Goal: Transaction & Acquisition: Purchase product/service

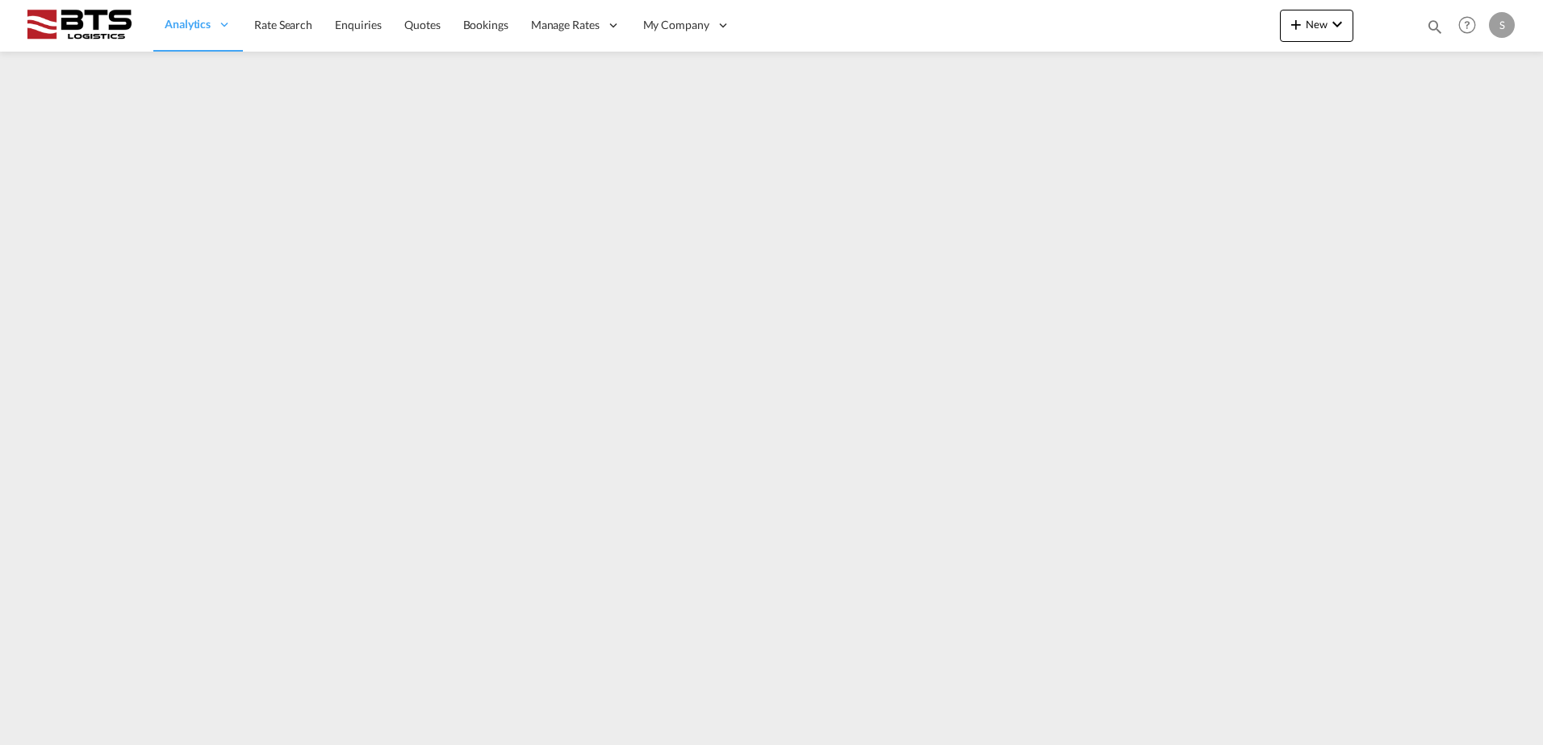
drag, startPoint x: 275, startPoint y: 27, endPoint x: 313, endPoint y: 54, distance: 46.8
click at [274, 27] on span "Rate Search" at bounding box center [283, 25] width 58 height 14
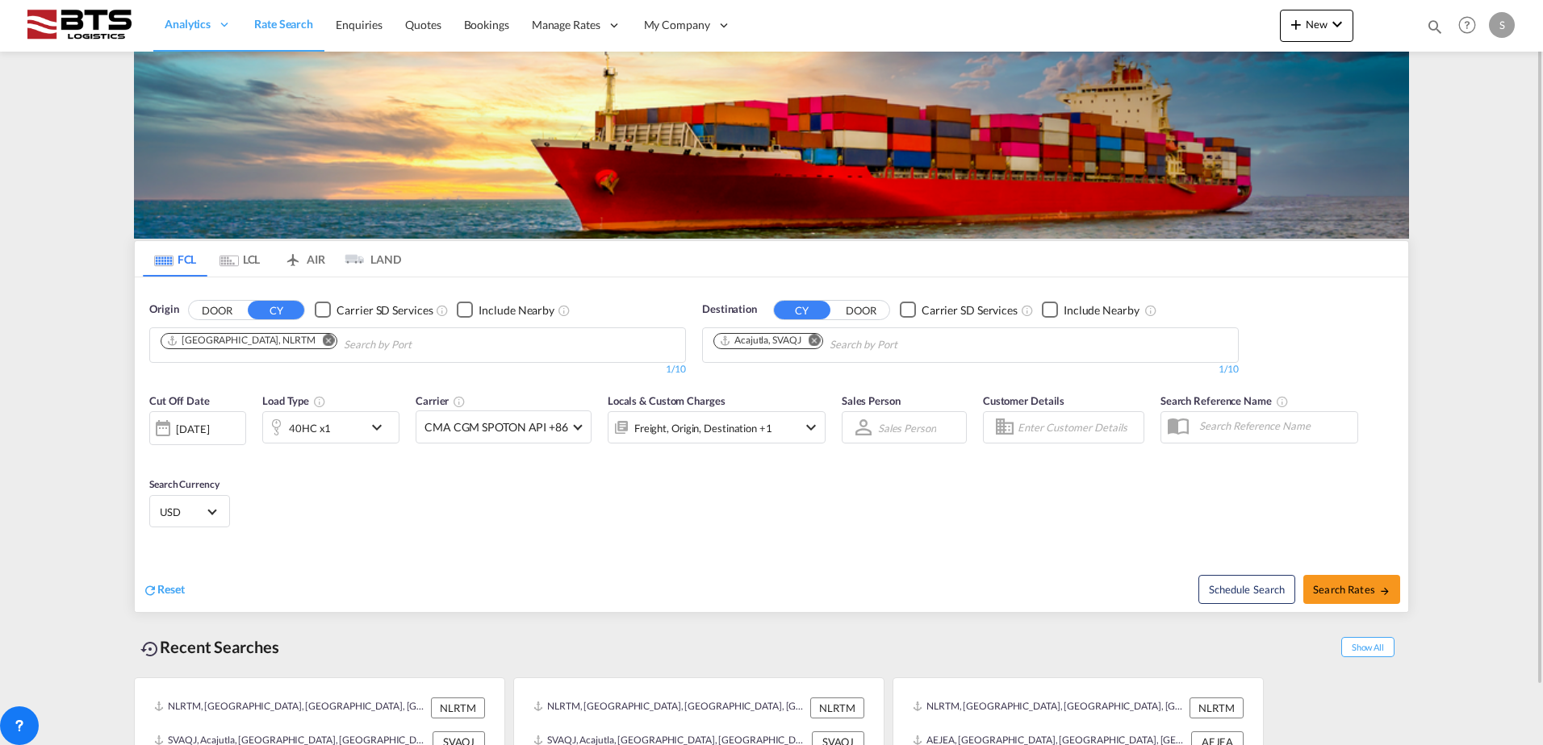
click at [268, 508] on div "Cut Off Date [DATE] [DATE] Load Type 40HC x1 Carrier CMA CGM SPOTON API +86 Onl…" at bounding box center [771, 463] width 1273 height 157
click at [181, 431] on div "[DATE]" at bounding box center [192, 429] width 33 height 15
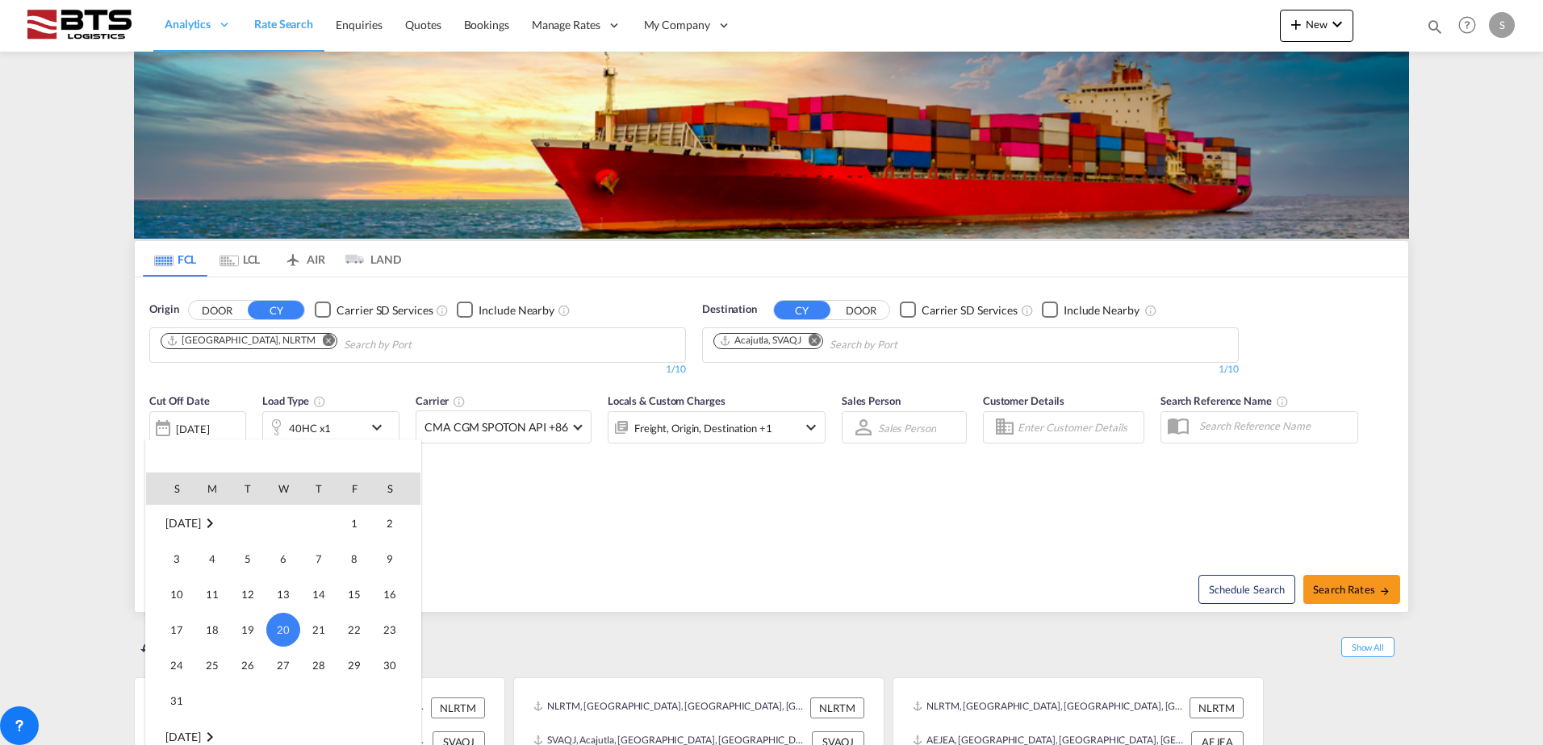
scroll to position [803, 0]
click at [542, 491] on div at bounding box center [771, 372] width 1543 height 745
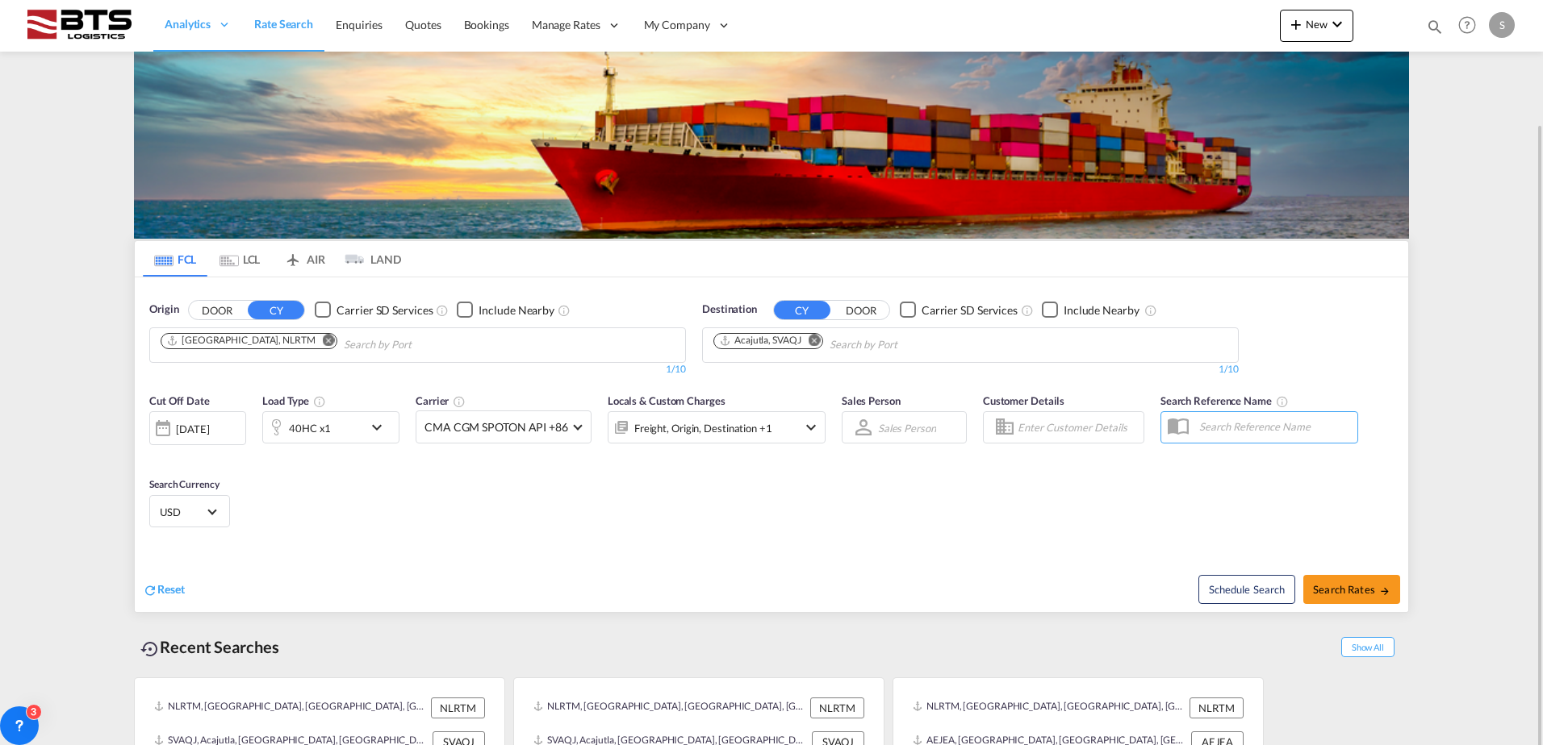
scroll to position [64, 0]
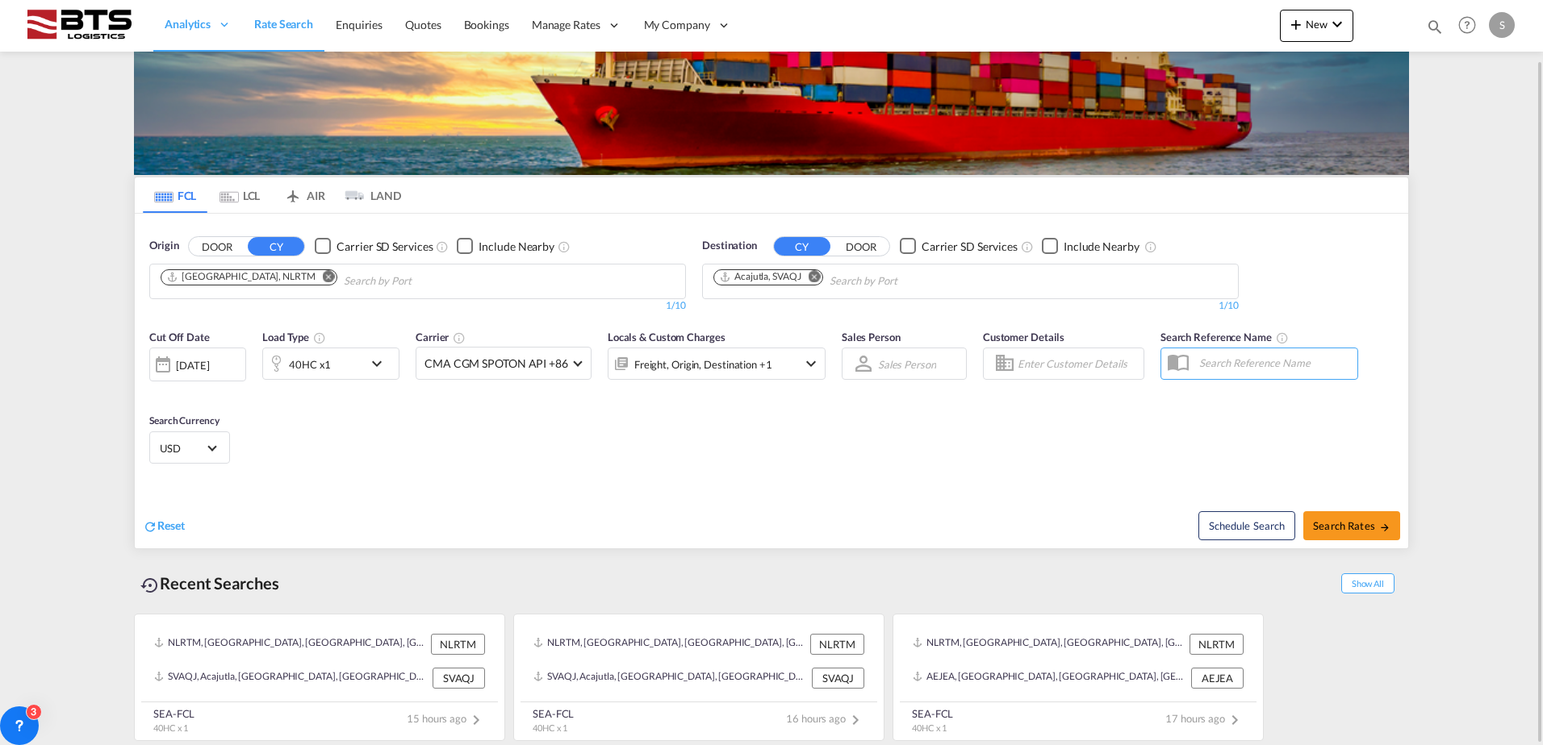
click at [209, 368] on div "[DATE]" at bounding box center [192, 365] width 33 height 15
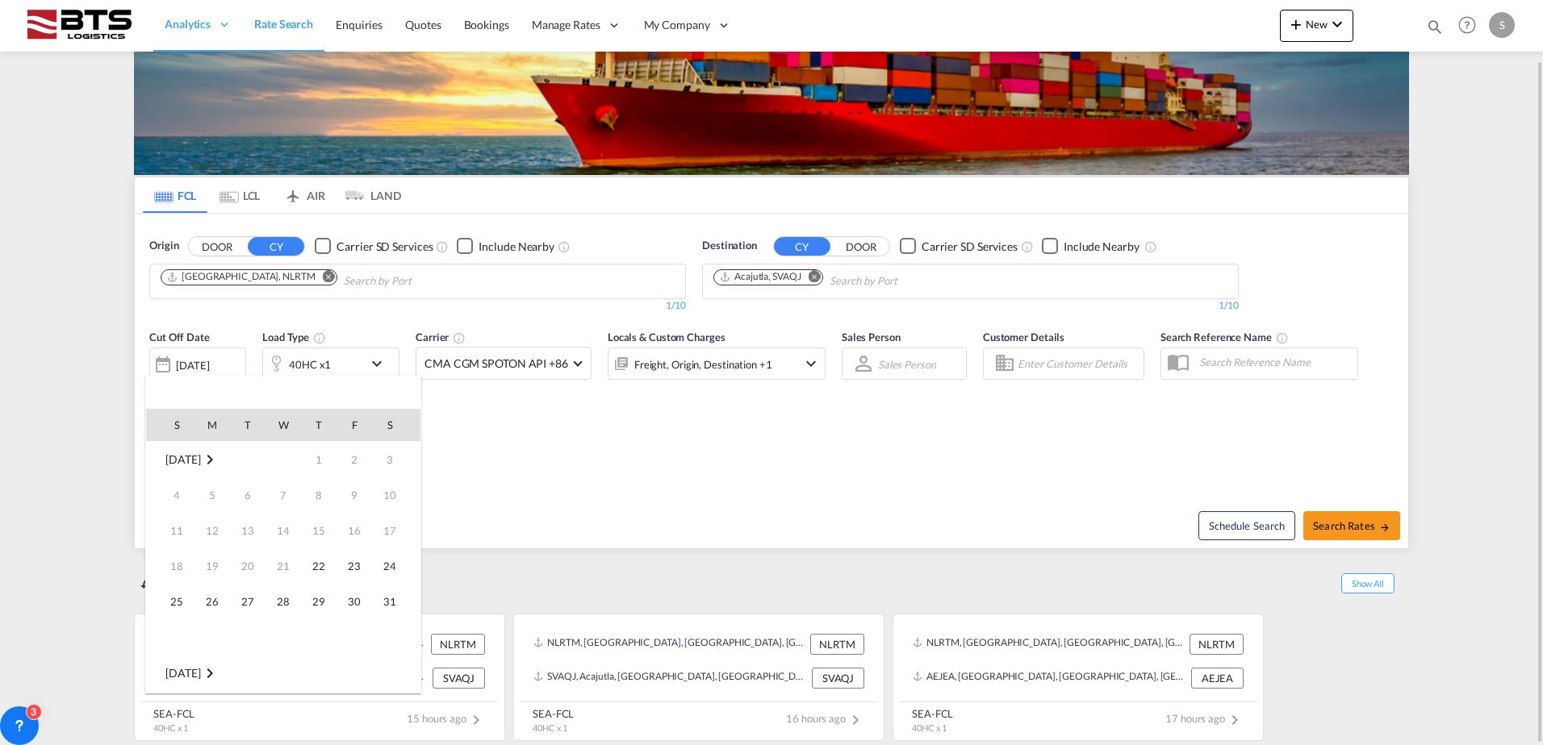
scroll to position [641, 0]
click at [808, 274] on div at bounding box center [771, 372] width 1543 height 745
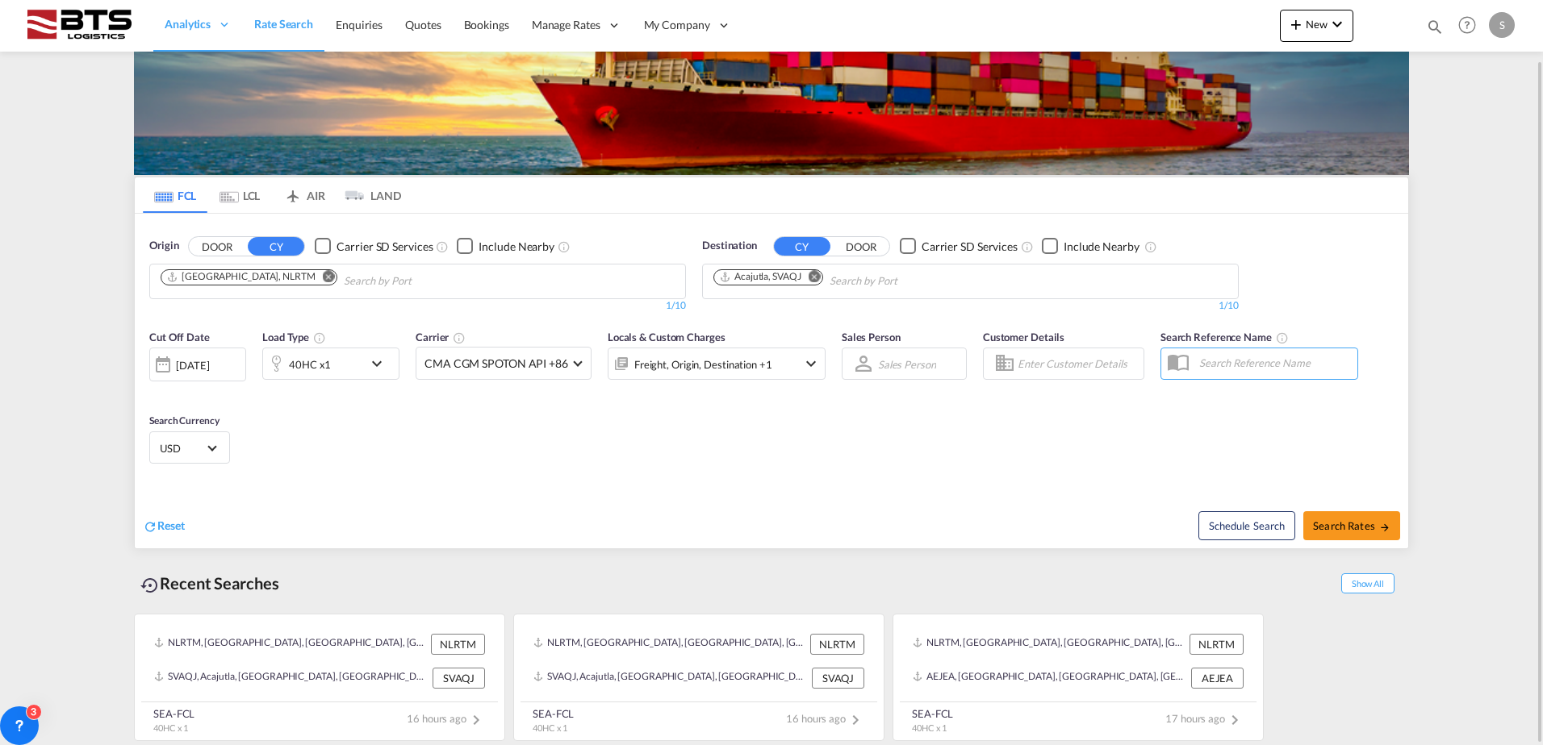
click at [810, 274] on button "Remove" at bounding box center [810, 278] width 24 height 16
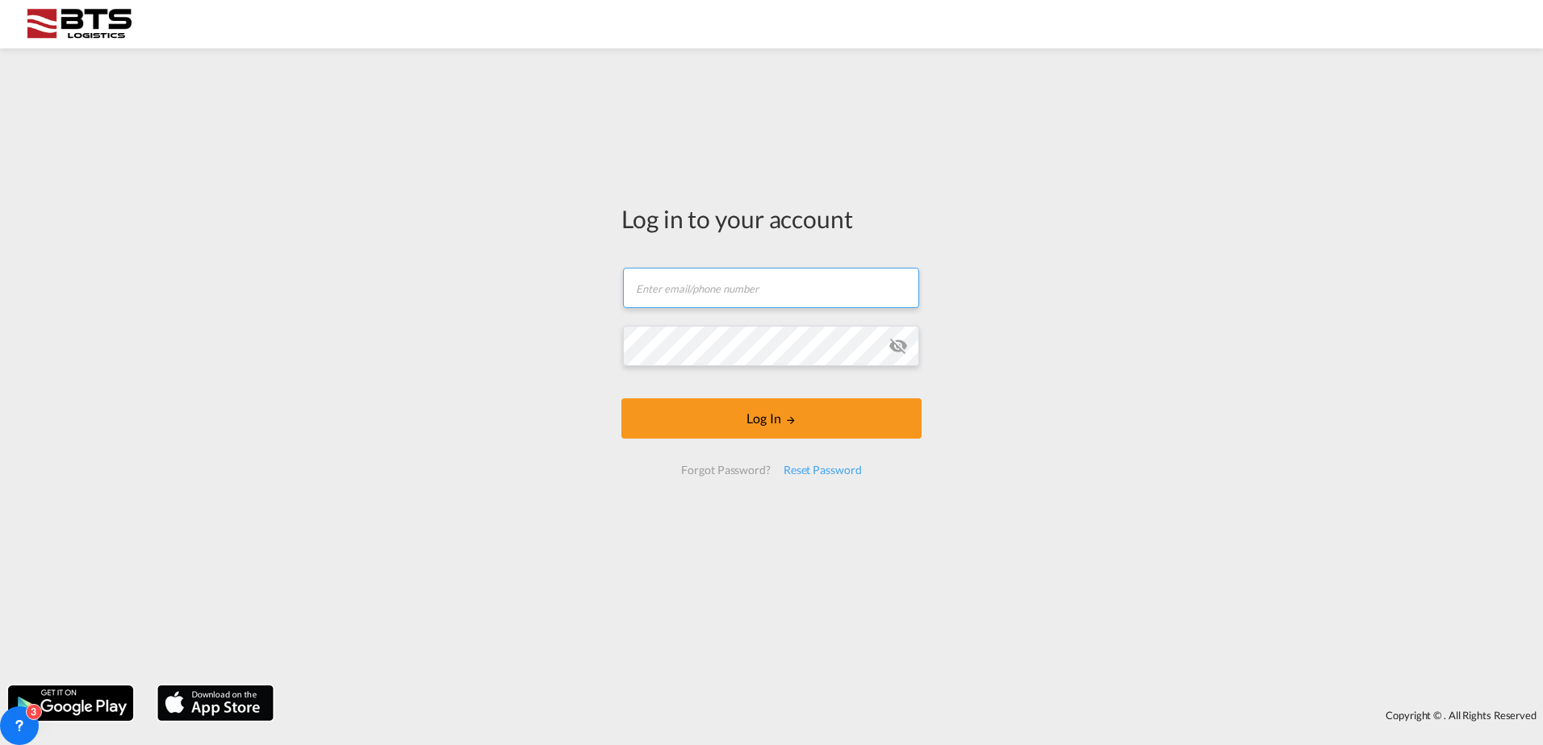
type input "[DOMAIN_NAME][EMAIL_ADDRESS][DOMAIN_NAME]"
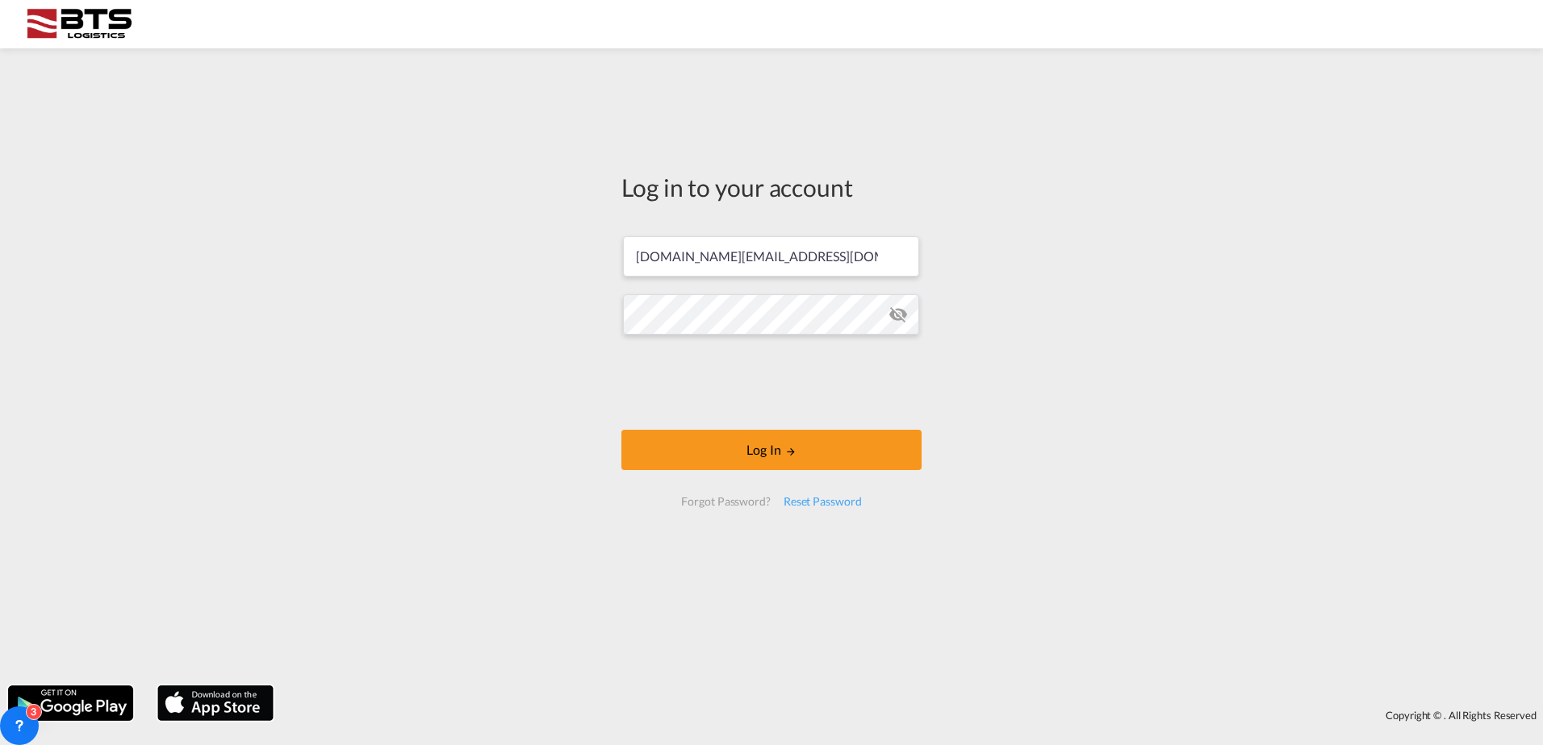
click at [670, 682] on div "Copyright © . All Rights Reserved" at bounding box center [771, 704] width 1543 height 52
click at [737, 465] on button "Log In" at bounding box center [771, 450] width 300 height 40
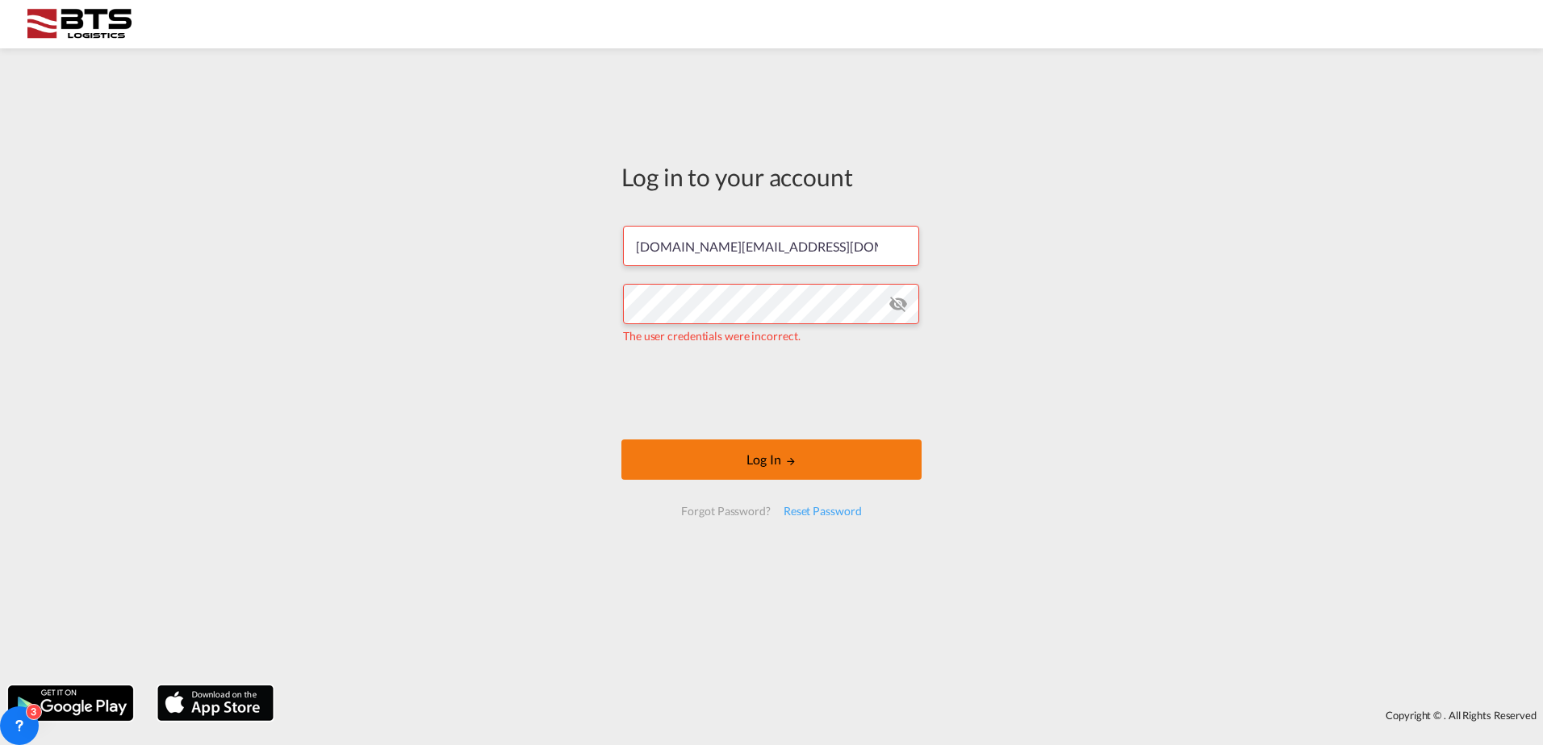
click at [766, 463] on button "Log In" at bounding box center [771, 460] width 300 height 40
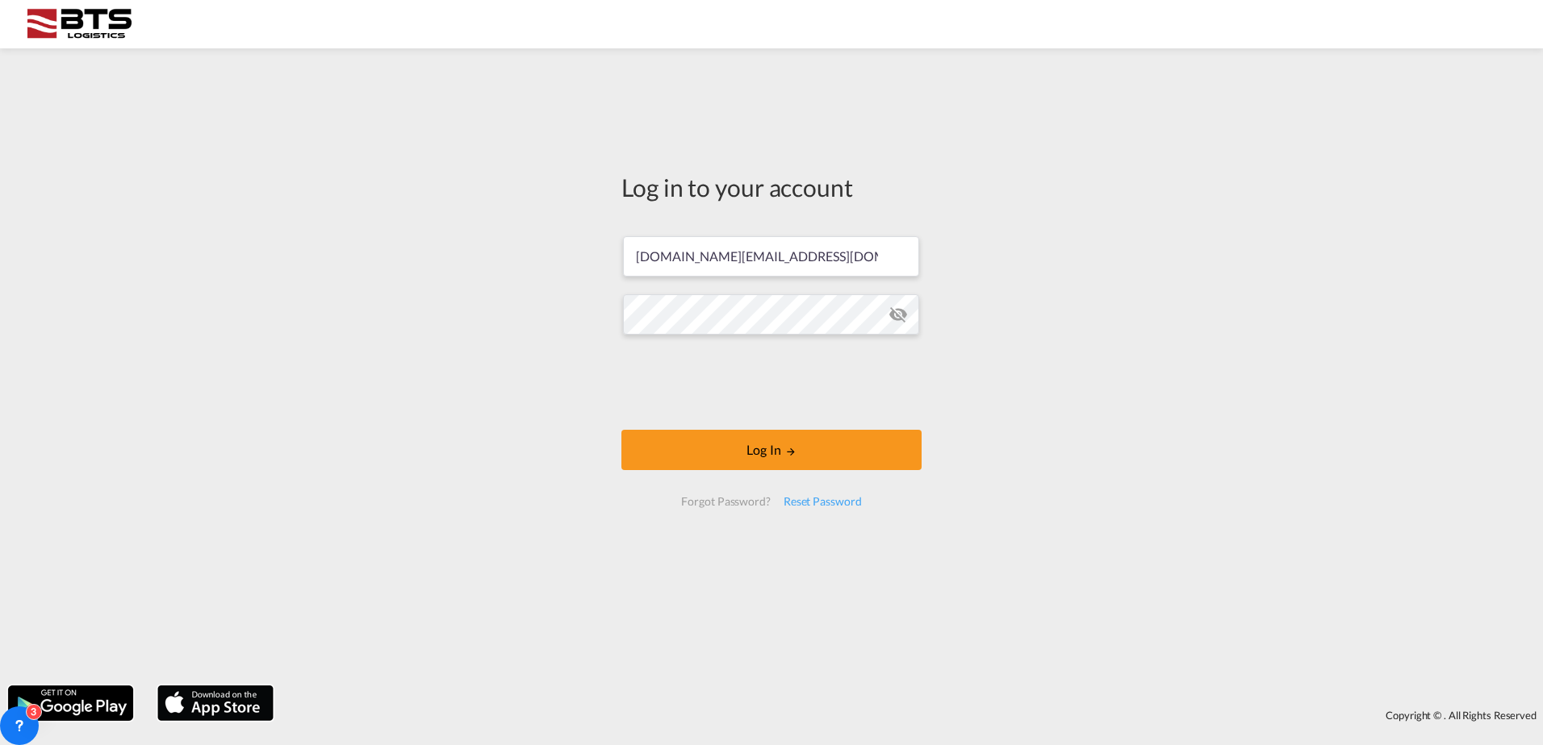
click at [1071, 566] on div "Log in to your account [DOMAIN_NAME][EMAIL_ADDRESS][DOMAIN_NAME] Log In Forgot …" at bounding box center [771, 366] width 1543 height 621
click at [756, 449] on button "Log In" at bounding box center [771, 450] width 300 height 40
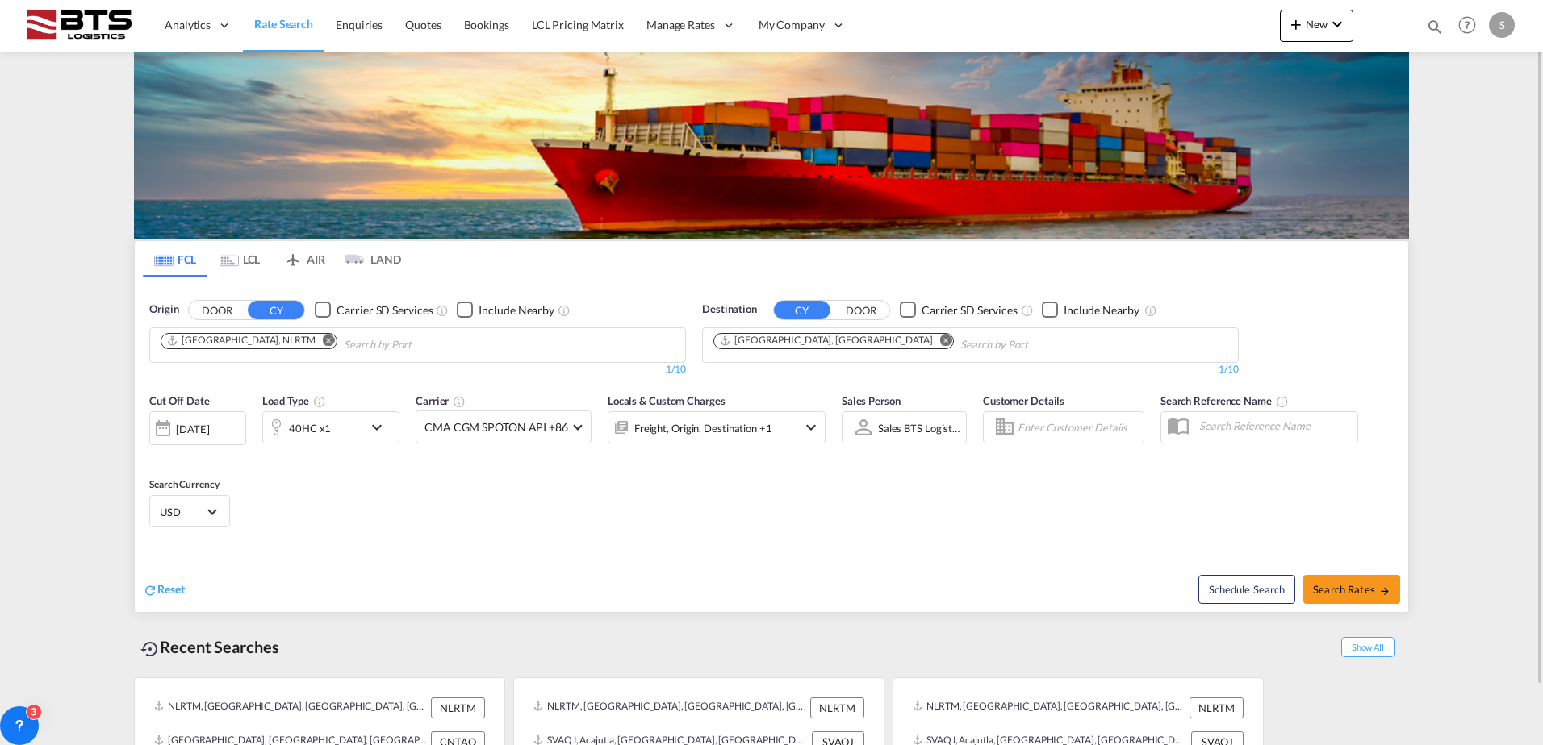
click at [606, 542] on div "Reset Schedule Search Search Rates" at bounding box center [771, 577] width 1273 height 70
click at [940, 341] on md-icon "Remove" at bounding box center [946, 340] width 12 height 12
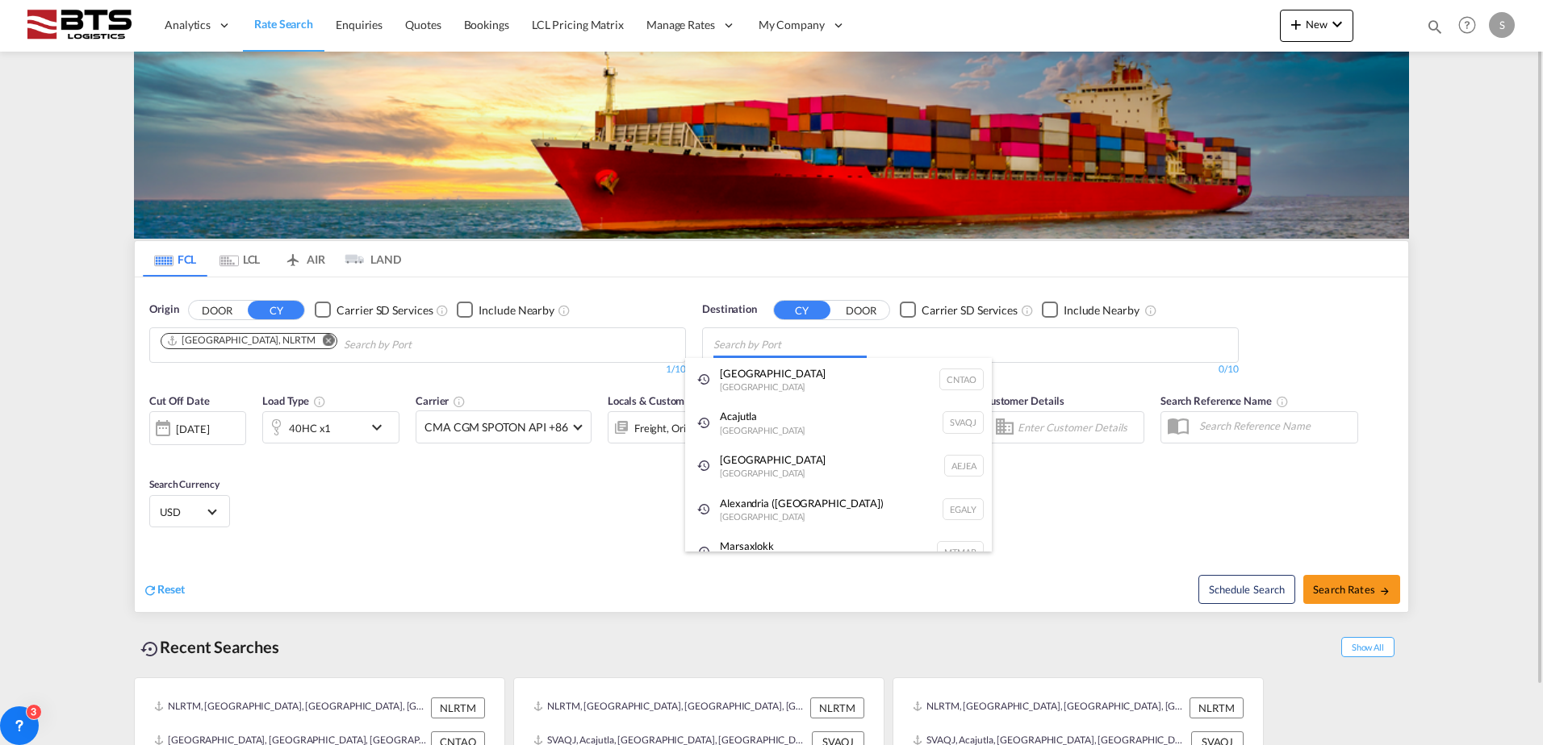
click at [783, 342] on body "Analytics Reports Dashboard Rate Search Enquiries Quotes Bookings" at bounding box center [771, 372] width 1543 height 745
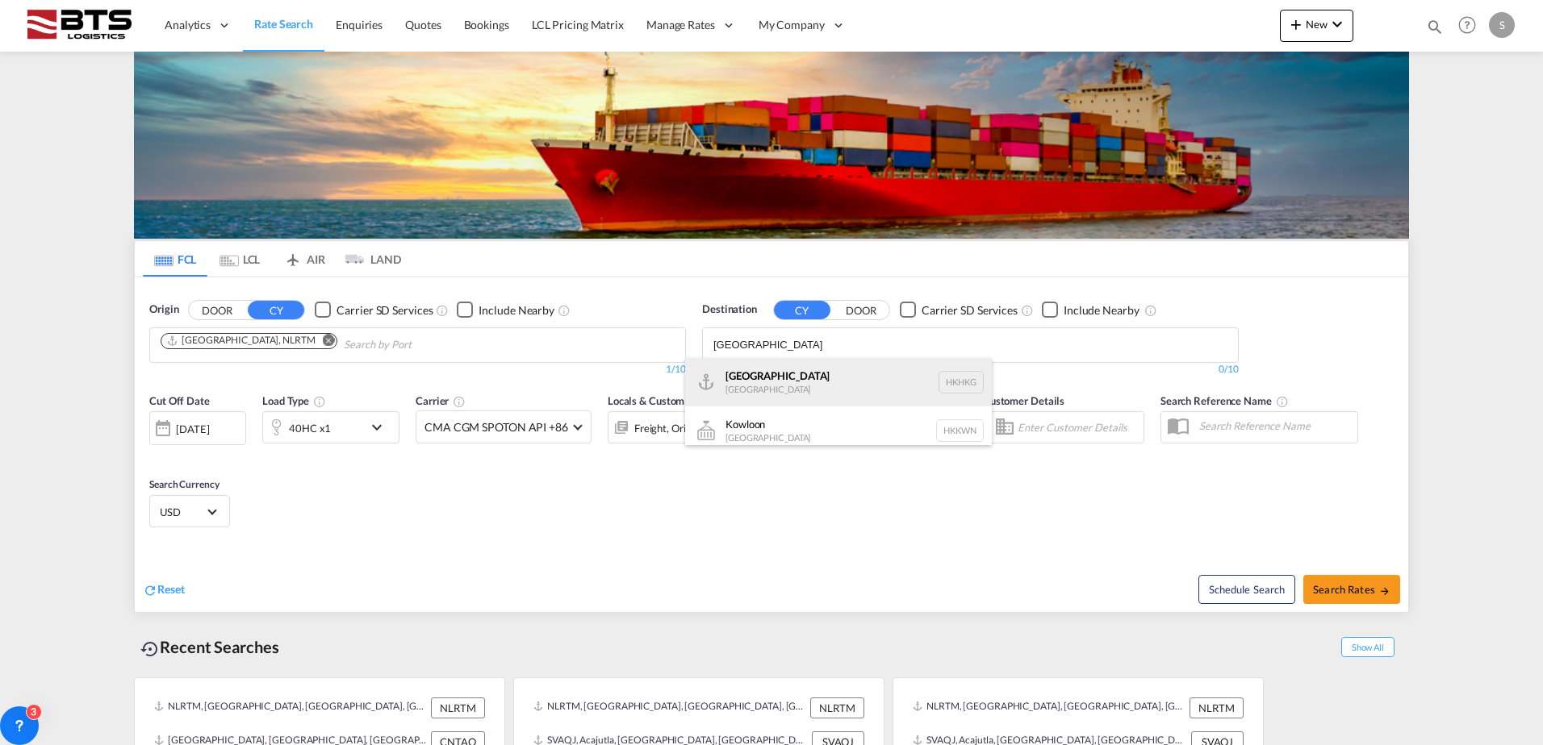
type input "[GEOGRAPHIC_DATA]"
click at [777, 382] on div "[GEOGRAPHIC_DATA] [GEOGRAPHIC_DATA] [GEOGRAPHIC_DATA]" at bounding box center [838, 382] width 307 height 48
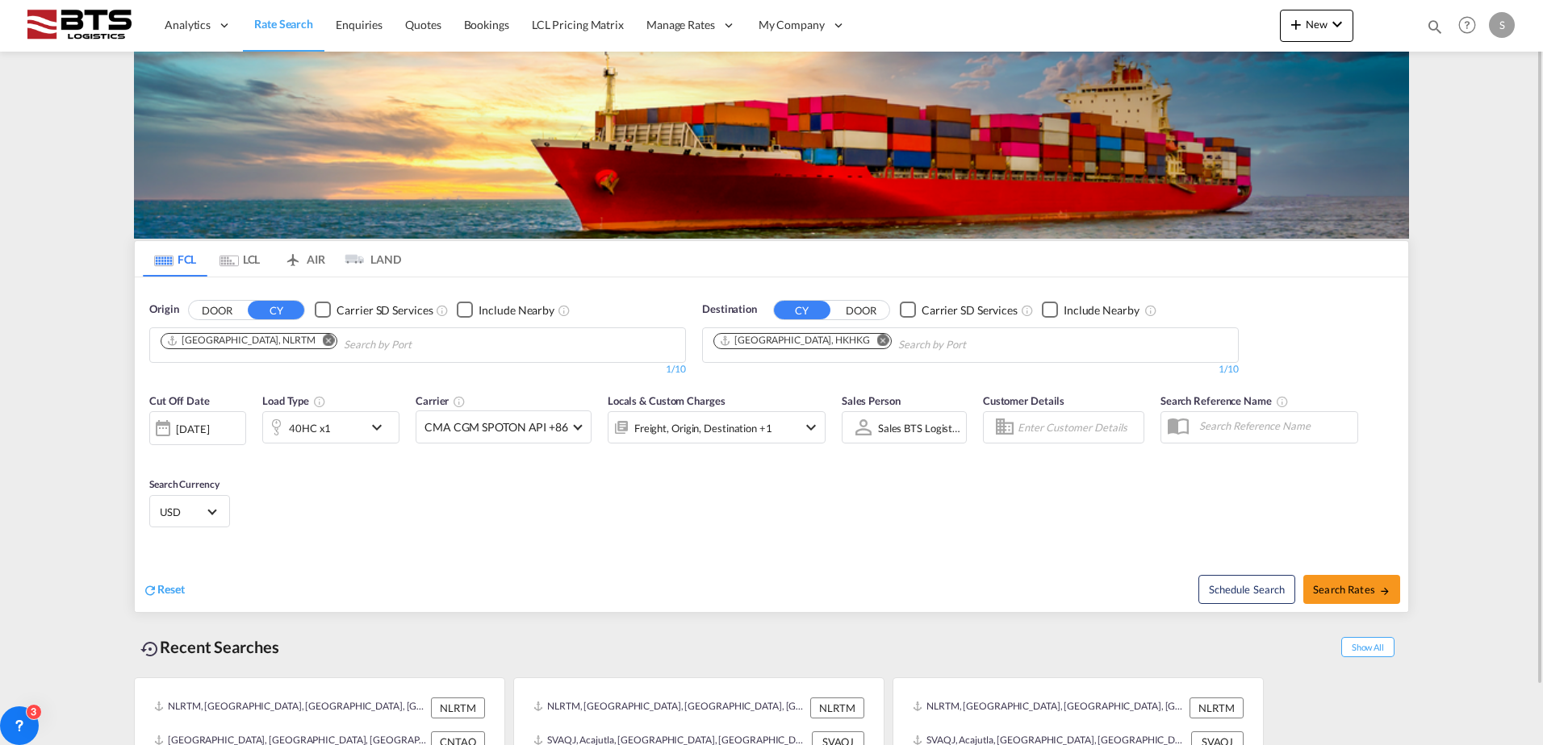
click at [381, 429] on md-icon "icon-chevron-down" at bounding box center [380, 427] width 27 height 19
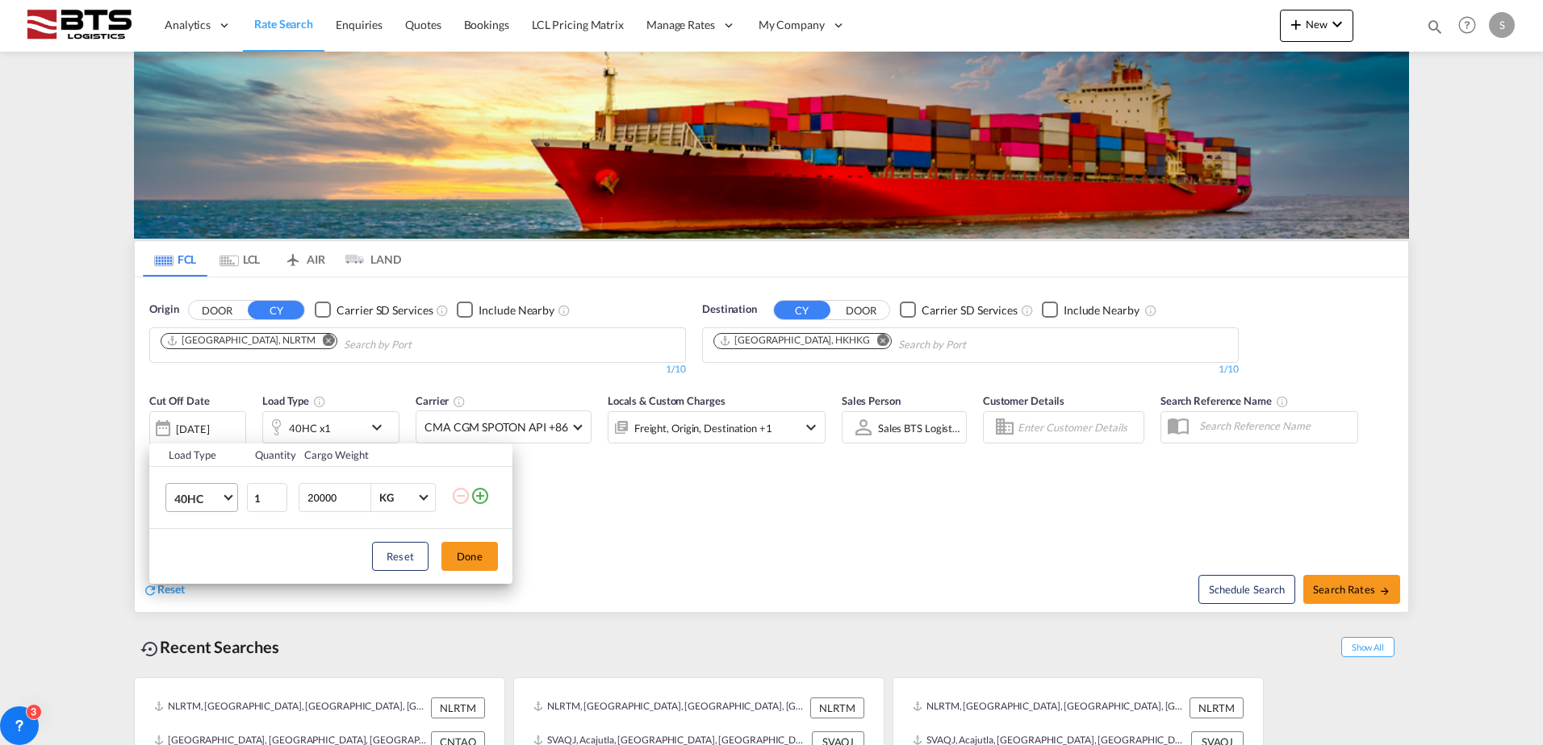
click at [228, 495] on span "Choose: \a40HC" at bounding box center [227, 496] width 9 height 9
click at [194, 422] on div "20GP" at bounding box center [188, 421] width 28 height 16
click at [462, 555] on button "Done" at bounding box center [469, 556] width 56 height 29
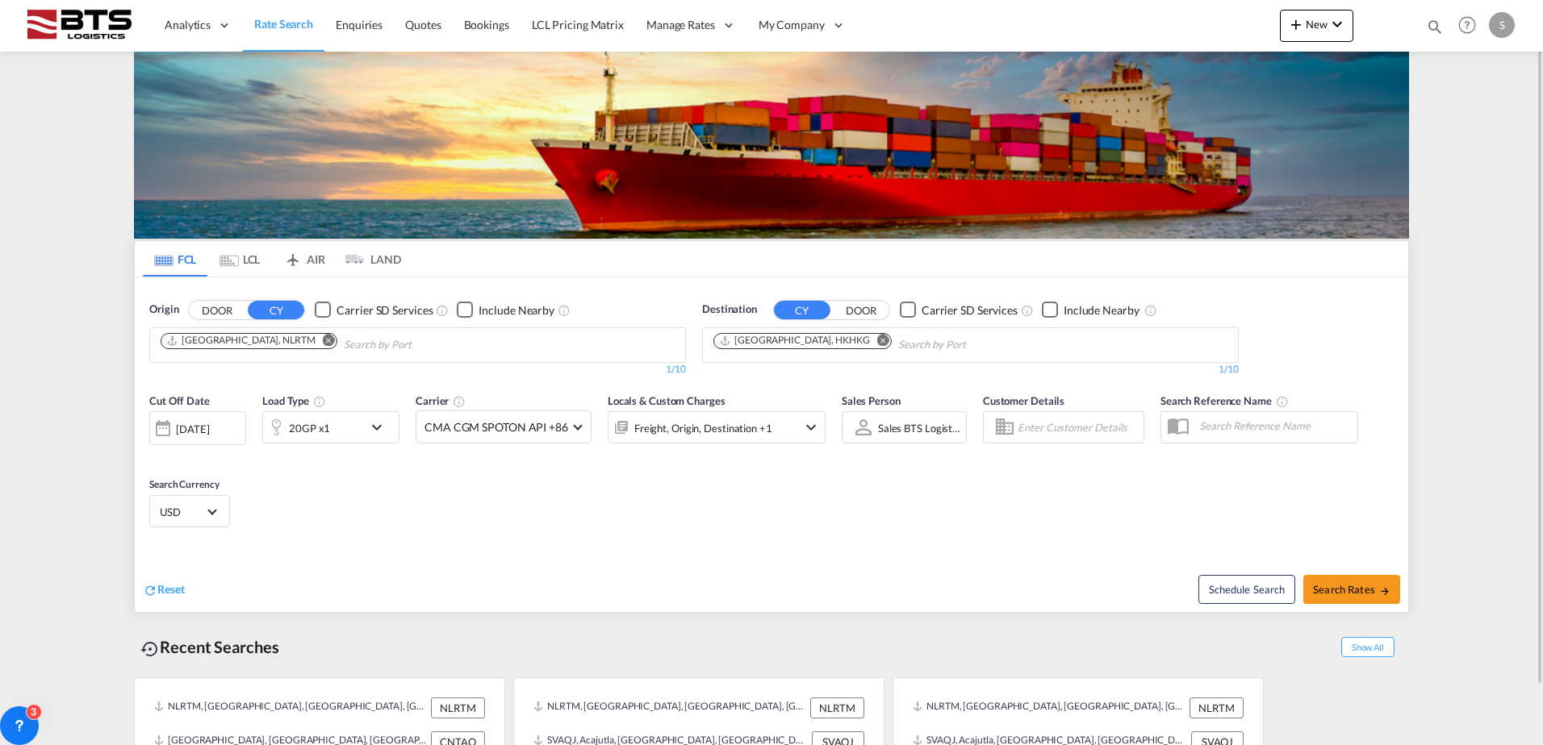
click at [278, 515] on div "Cut Off Date [DATE] [DATE] Load Type 20GP x1 Carrier CMA CGM SPOTON API +86 Onl…" at bounding box center [771, 463] width 1273 height 157
click at [204, 428] on div "[DATE]" at bounding box center [192, 429] width 33 height 15
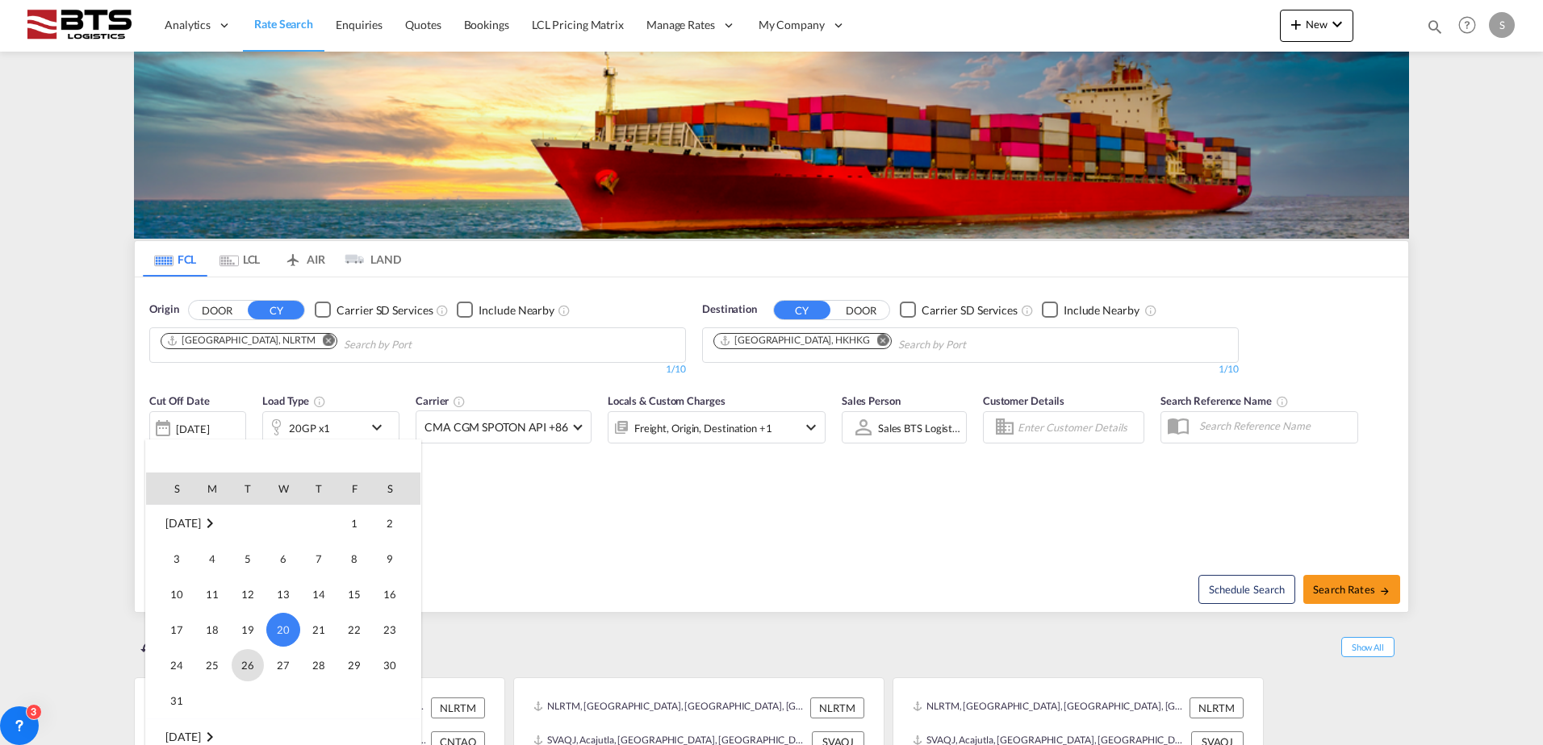
scroll to position [722, 0]
drag, startPoint x: 210, startPoint y: 683, endPoint x: 222, endPoint y: 672, distance: 16.0
click at [210, 683] on span "1" at bounding box center [212, 692] width 32 height 32
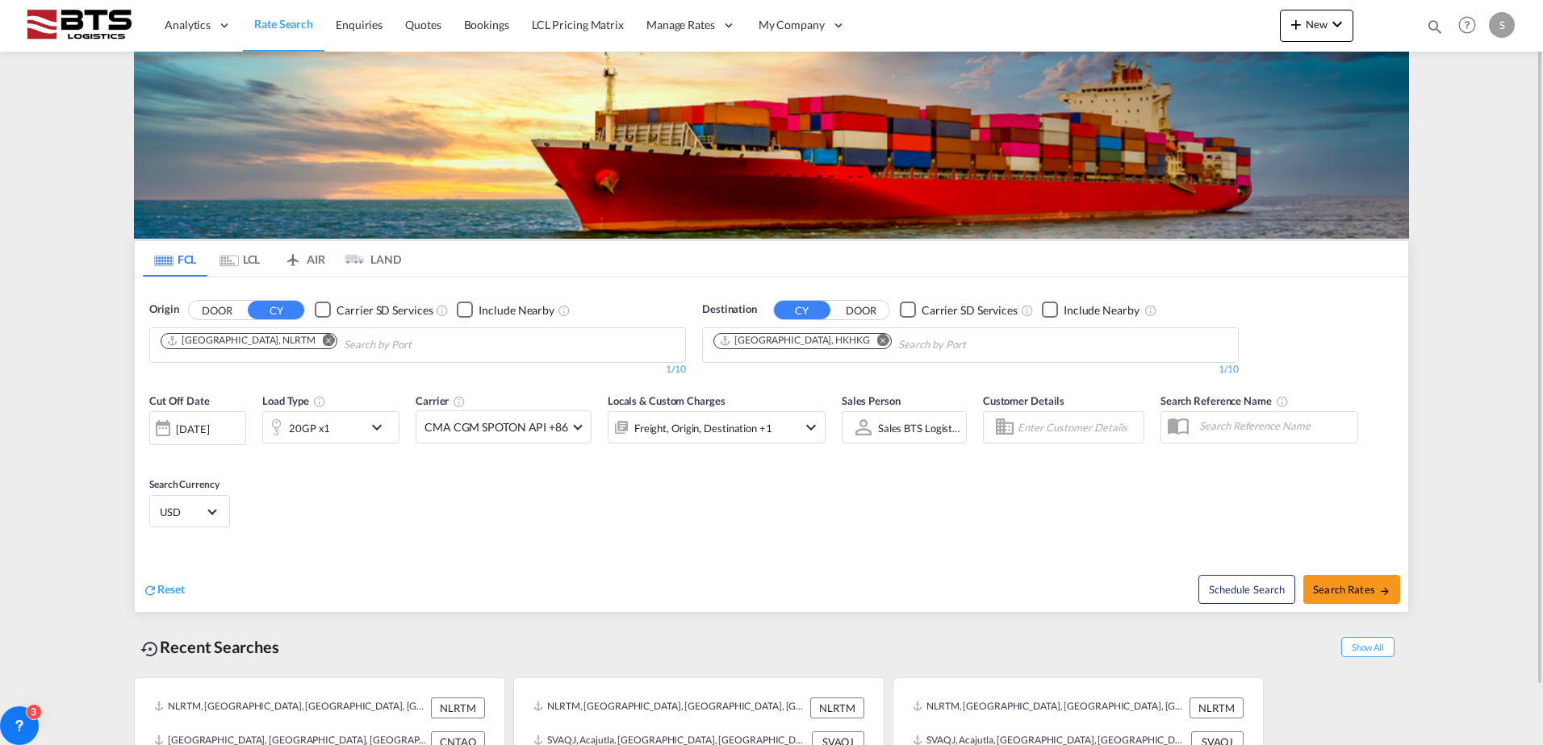
click at [487, 558] on div "Reset" at bounding box center [459, 577] width 633 height 44
click at [1351, 594] on span "Search Rates" at bounding box center [1351, 589] width 77 height 13
type input "NLRTM to HKHKG / [DATE]"
